Goal: Information Seeking & Learning: Learn about a topic

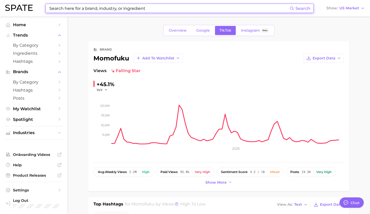
click at [134, 8] on input at bounding box center [169, 8] width 241 height 9
click at [40, 47] on span "by Category" at bounding box center [34, 45] width 42 height 5
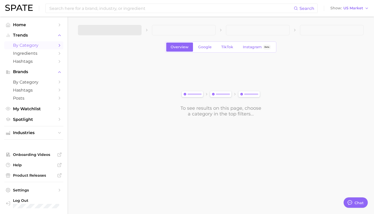
click at [230, 42] on div "Overview Google TikTok Instagram Beta" at bounding box center [220, 47] width 111 height 11
click at [226, 49] on link "TikTok" at bounding box center [227, 47] width 21 height 9
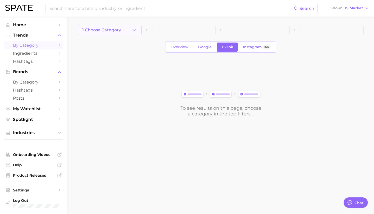
click at [119, 31] on span "1. Choose Category" at bounding box center [101, 30] width 39 height 5
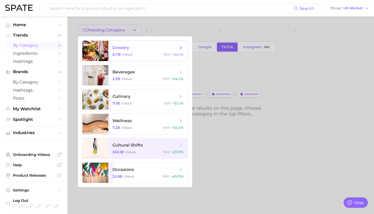
click at [96, 51] on div at bounding box center [95, 51] width 26 height 20
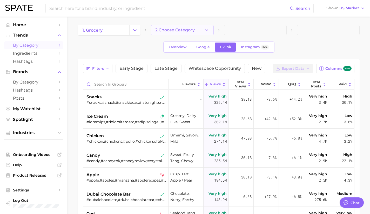
click at [196, 31] on button "2. Choose Category" at bounding box center [182, 30] width 63 height 10
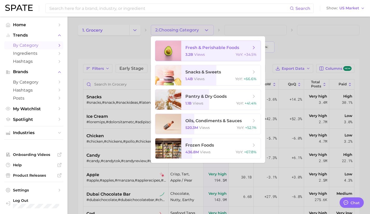
click at [175, 47] on div at bounding box center [168, 51] width 26 height 20
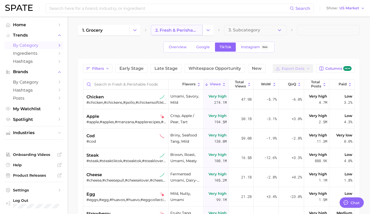
click at [188, 31] on span "2. fresh & perishable foods" at bounding box center [176, 30] width 43 height 5
click at [203, 28] on button "Change Category" at bounding box center [208, 30] width 11 height 10
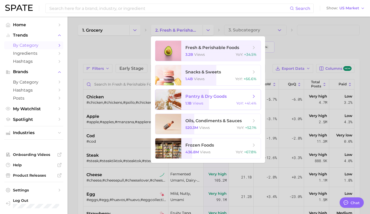
click at [173, 99] on div at bounding box center [168, 100] width 26 height 20
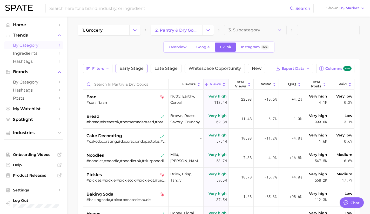
click at [130, 70] on span "Early Stage" at bounding box center [132, 69] width 24 height 4
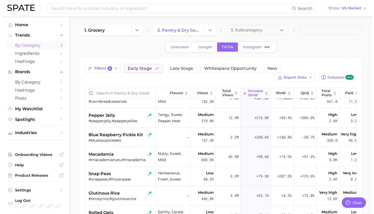
scroll to position [69, 0]
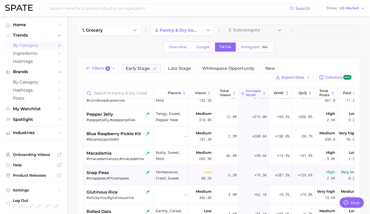
click at [122, 175] on div "snap peas" at bounding box center [119, 173] width 65 height 6
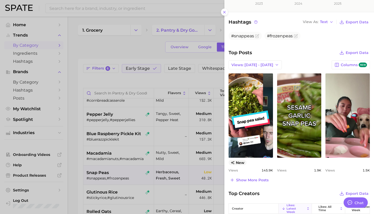
scroll to position [163, 0]
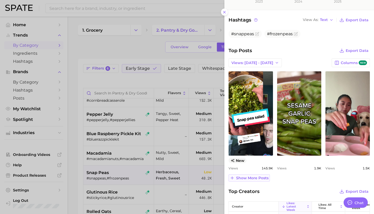
click at [255, 178] on span "Show more posts" at bounding box center [252, 178] width 32 height 4
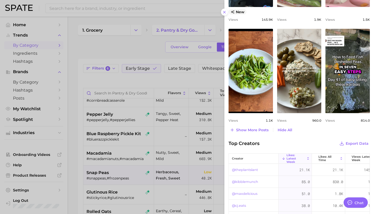
scroll to position [312, 0]
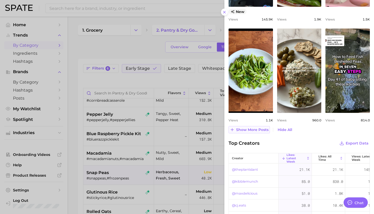
click at [254, 129] on span "Show more posts" at bounding box center [252, 130] width 32 height 4
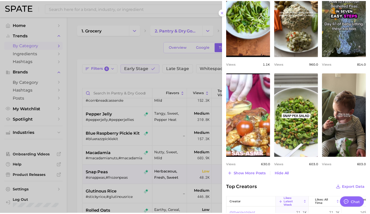
scroll to position [369, 0]
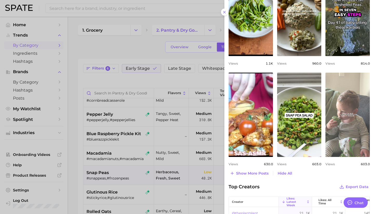
click at [336, 126] on link "view post on TikTok" at bounding box center [348, 115] width 44 height 84
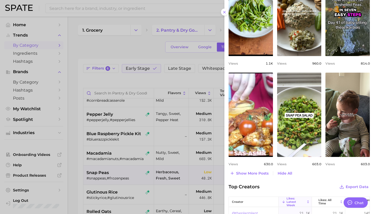
click at [124, 175] on div at bounding box center [187, 107] width 374 height 214
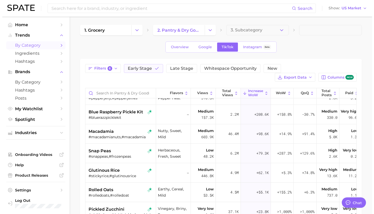
scroll to position [92, 0]
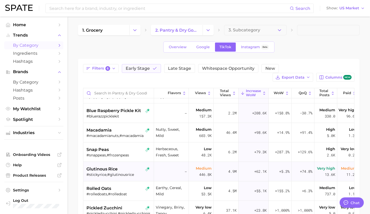
drag, startPoint x: 124, startPoint y: 175, endPoint x: 114, endPoint y: 173, distance: 10.3
click at [114, 173] on div "#stickyrice,#glutinousrice" at bounding box center [119, 175] width 65 height 5
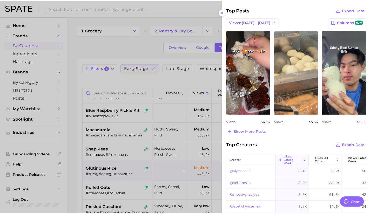
scroll to position [193, 0]
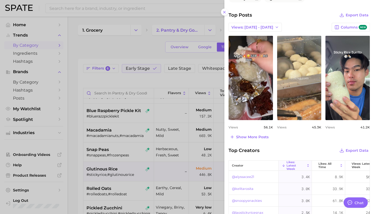
click at [119, 171] on div at bounding box center [187, 107] width 374 height 214
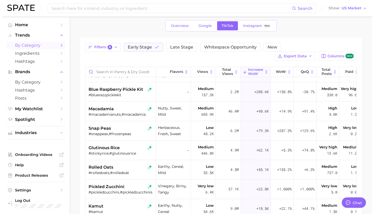
scroll to position [22, 0]
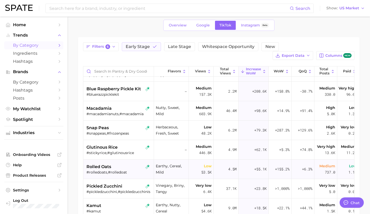
click at [116, 171] on div "#rolledoats,#rolledoat" at bounding box center [119, 172] width 65 height 5
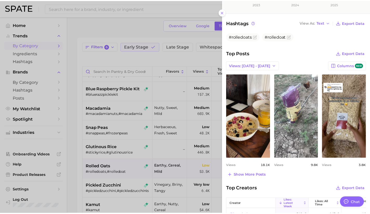
scroll to position [160, 0]
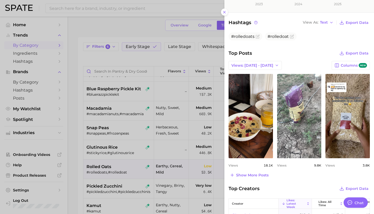
click at [132, 178] on div at bounding box center [187, 107] width 374 height 214
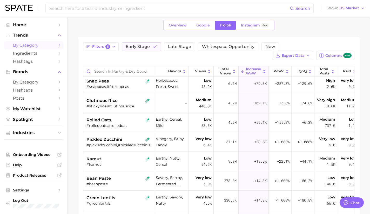
scroll to position [140, 0]
click at [203, 72] on span "Views" at bounding box center [200, 71] width 11 height 4
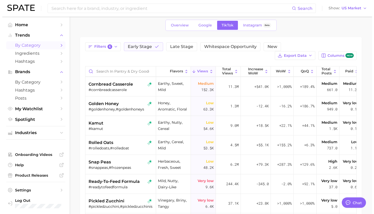
scroll to position [136, 0]
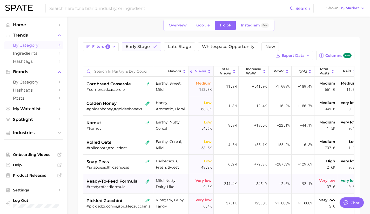
click at [124, 184] on span "ready-to-feed formula" at bounding box center [112, 182] width 51 height 6
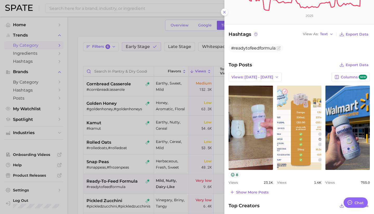
scroll to position [149, 0]
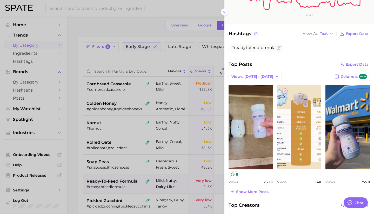
click at [256, 195] on div "category ready-to-feed formula Add to Watchlist A convenient and pre-mixed form…" at bounding box center [299, 86] width 150 height 471
click at [254, 190] on span "Show more posts" at bounding box center [252, 192] width 32 height 4
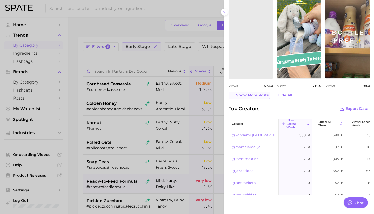
scroll to position [349, 0]
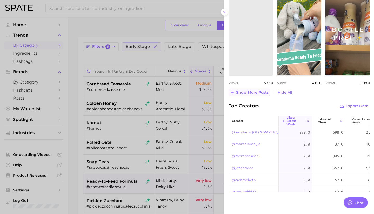
click at [247, 93] on span "Show more posts" at bounding box center [252, 92] width 32 height 4
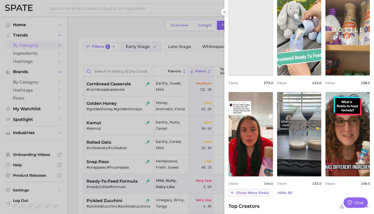
scroll to position [0, 0]
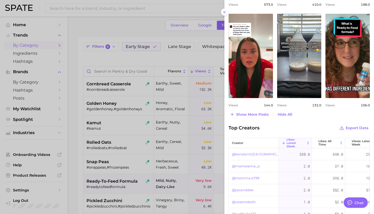
click at [108, 189] on div at bounding box center [187, 107] width 374 height 214
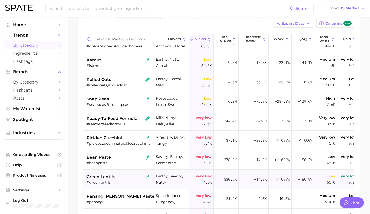
click at [111, 181] on div "#greenlentils" at bounding box center [119, 182] width 65 height 5
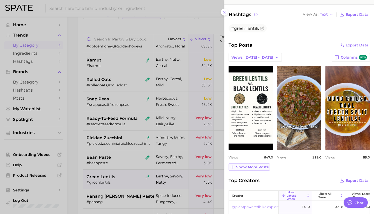
click at [256, 167] on span "Show more posts" at bounding box center [252, 167] width 32 height 4
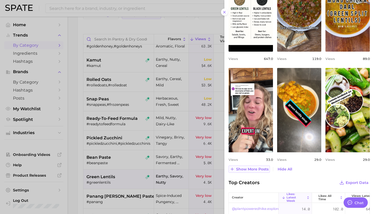
click at [246, 171] on span "Show more posts" at bounding box center [252, 169] width 32 height 4
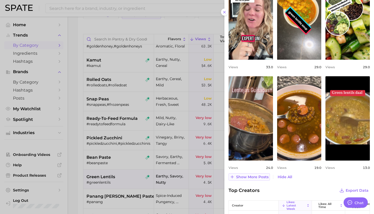
click at [250, 179] on button "Show more posts" at bounding box center [249, 177] width 41 height 7
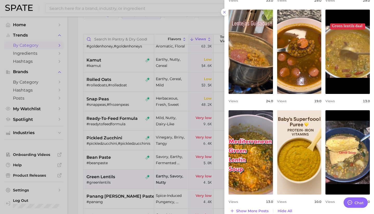
click at [116, 183] on div at bounding box center [187, 107] width 374 height 214
